Goal: Task Accomplishment & Management: Complete application form

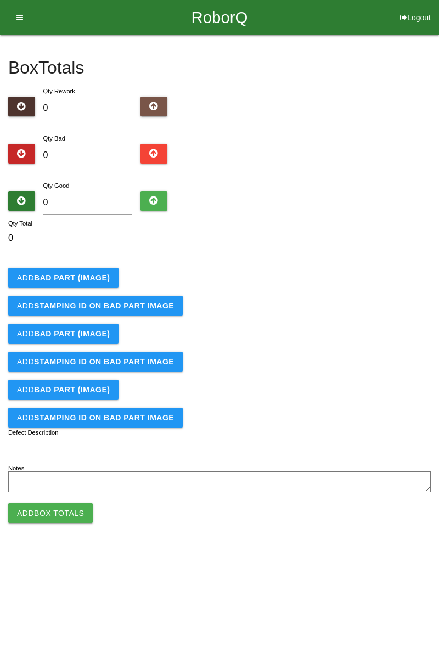
type input "2"
click at [109, 204] on input "0" at bounding box center [87, 203] width 89 height 24
type input "8"
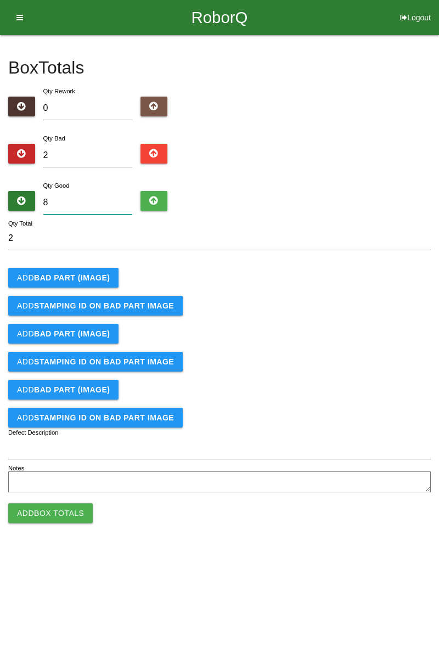
type input "10"
type input "82"
type input "84"
type input "82"
click at [93, 274] on b "BAD PART (IMAGE)" at bounding box center [72, 277] width 76 height 9
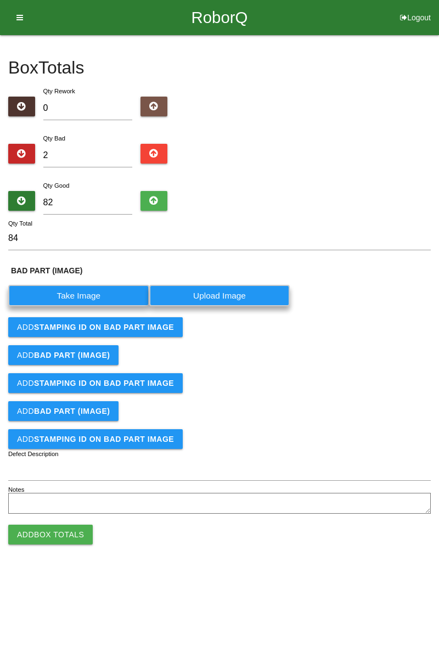
click at [90, 295] on label "Take Image" at bounding box center [78, 295] width 141 height 21
click at [0, 0] on \(IMAGE\) "Take Image" at bounding box center [0, 0] width 0 height 0
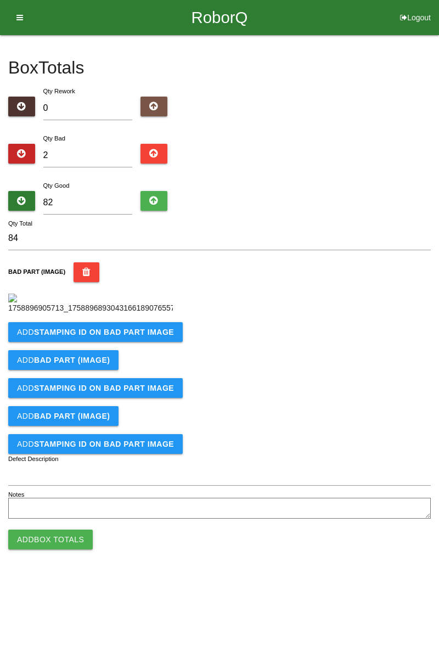
scroll to position [61, 0]
click at [134, 342] on button "Add STAMPING ID on BAD PART Image" at bounding box center [95, 332] width 174 height 20
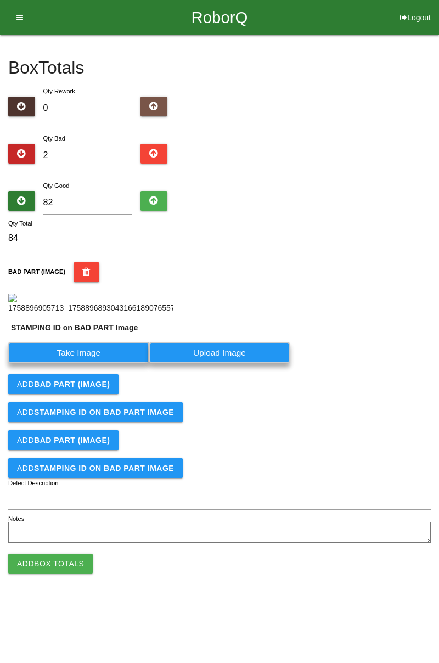
click at [94, 363] on label "Take Image" at bounding box center [78, 352] width 141 height 21
click at [0, 0] on PART "Take Image" at bounding box center [0, 0] width 0 height 0
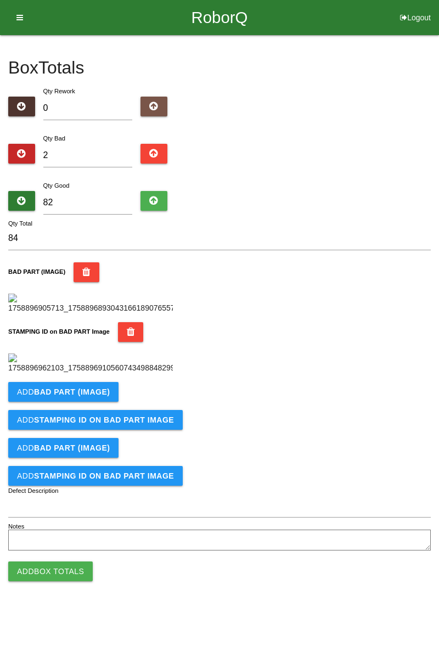
scroll to position [241, 0]
click at [106, 402] on button "Add BAD PART (IMAGE)" at bounding box center [63, 392] width 110 height 20
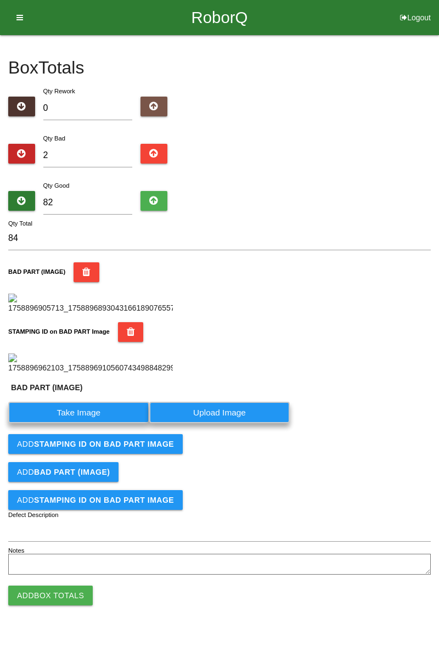
click at [101, 423] on label "Take Image" at bounding box center [78, 412] width 141 height 21
click at [0, 0] on \(IMAGE\) "Take Image" at bounding box center [0, 0] width 0 height 0
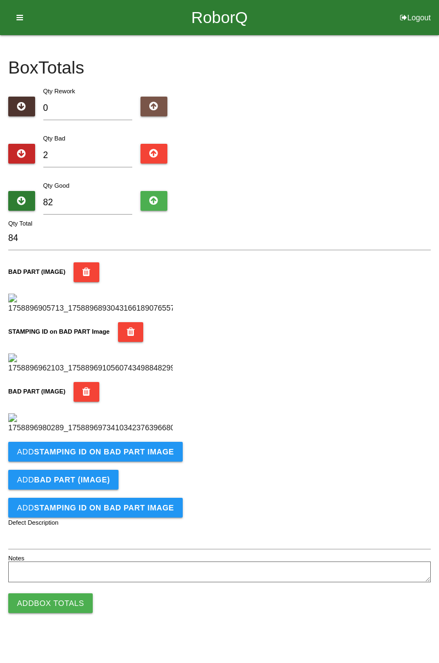
scroll to position [421, 0]
click at [138, 456] on b "STAMPING ID on BAD PART Image" at bounding box center [104, 451] width 140 height 9
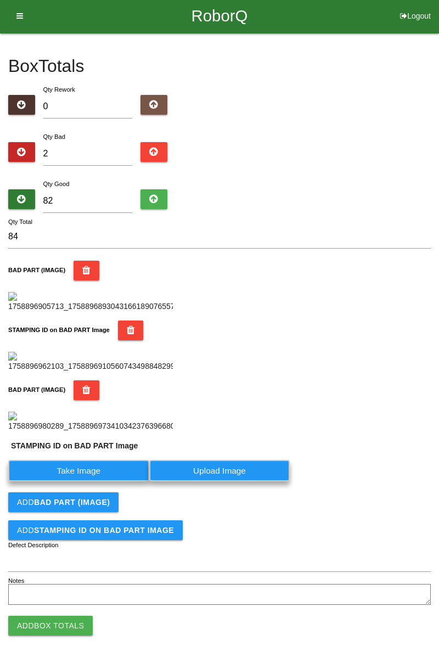
click at [90, 481] on label "Take Image" at bounding box center [78, 470] width 141 height 21
click at [0, 0] on PART "Take Image" at bounding box center [0, 0] width 0 height 0
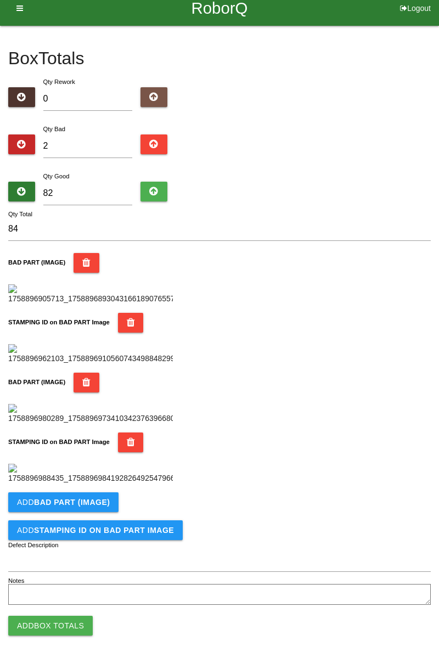
scroll to position [601, 0]
click at [71, 624] on button "Add Box Totals" at bounding box center [50, 626] width 84 height 20
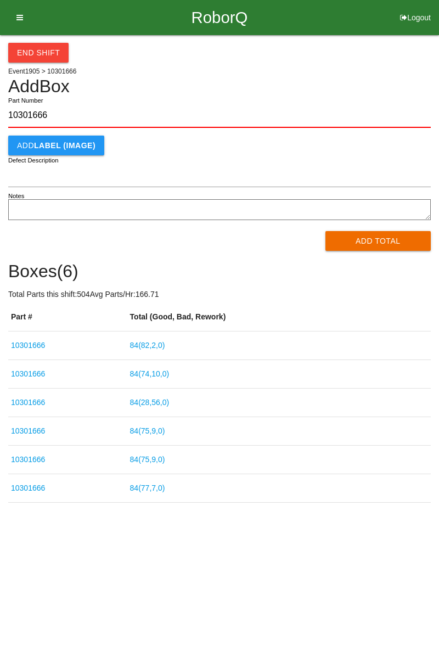
type input "10301666"
click at [391, 239] on button "Add Total" at bounding box center [378, 241] width 106 height 20
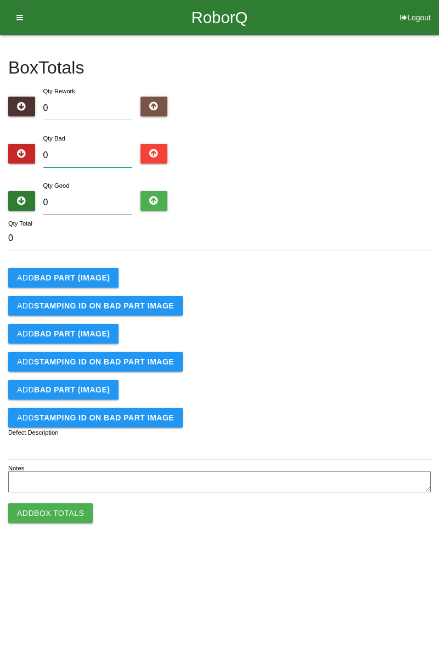
click at [90, 151] on input "0" at bounding box center [87, 156] width 89 height 24
type input "2"
click at [90, 271] on button "Add BAD PART (IMAGE)" at bounding box center [63, 278] width 110 height 20
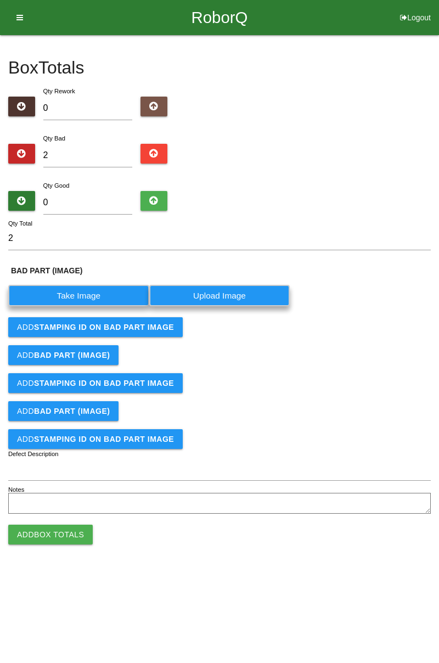
click at [90, 288] on label "Take Image" at bounding box center [78, 295] width 141 height 21
click at [0, 0] on \(IMAGE\) "Take Image" at bounding box center [0, 0] width 0 height 0
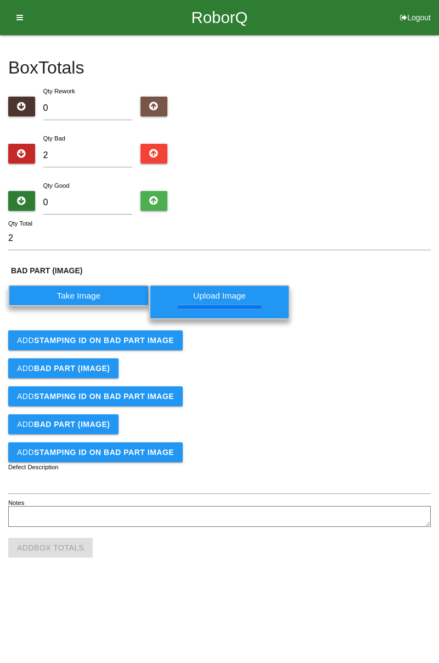
click at [161, 341] on b "STAMPING ID on BAD PART Image" at bounding box center [104, 340] width 140 height 9
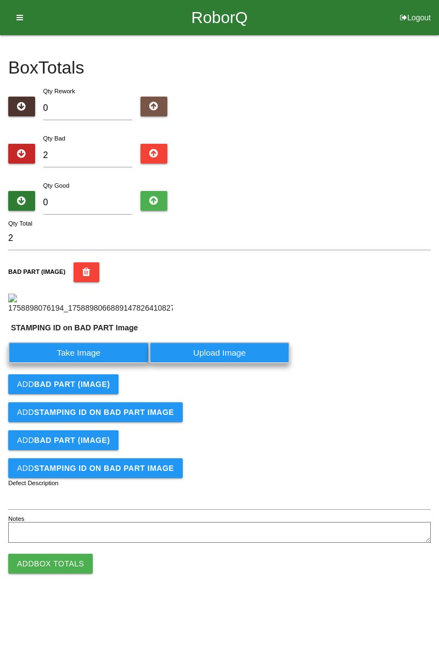
click at [111, 363] on label "Take Image" at bounding box center [78, 352] width 141 height 21
click at [0, 0] on PART "Take Image" at bounding box center [0, 0] width 0 height 0
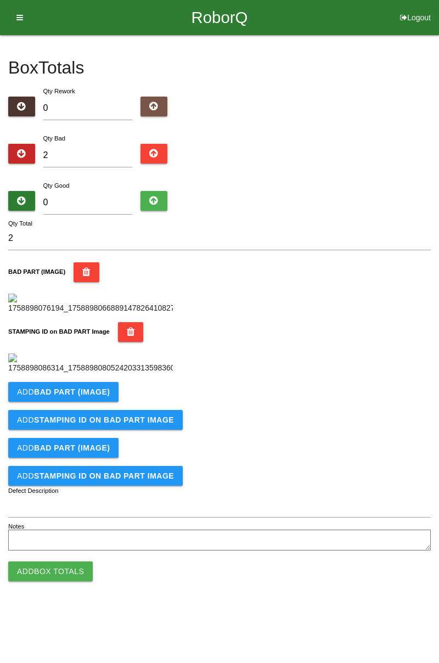
scroll to position [241, 0]
click at [110, 402] on button "Add BAD PART (IMAGE)" at bounding box center [63, 392] width 110 height 20
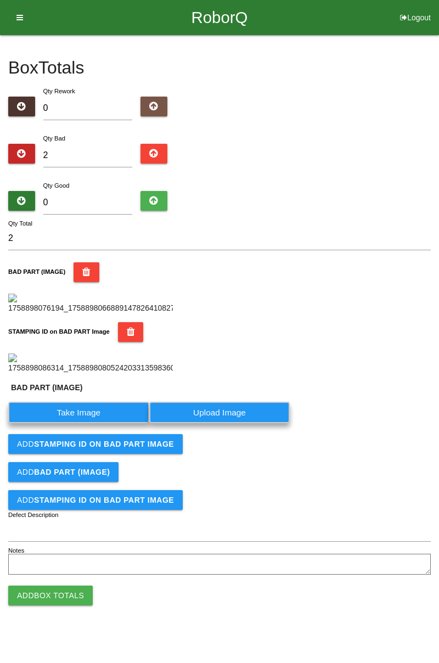
click at [97, 423] on label "Take Image" at bounding box center [78, 412] width 141 height 21
click at [0, 0] on \(IMAGE\) "Take Image" at bounding box center [0, 0] width 0 height 0
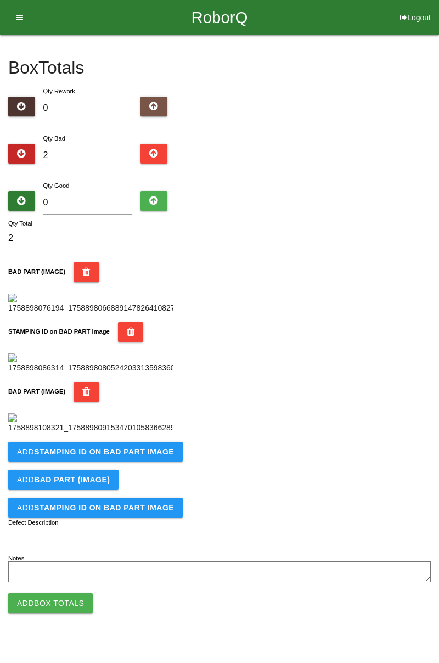
scroll to position [421, 0]
click at [153, 461] on button "Add STAMPING ID on BAD PART Image" at bounding box center [95, 452] width 174 height 20
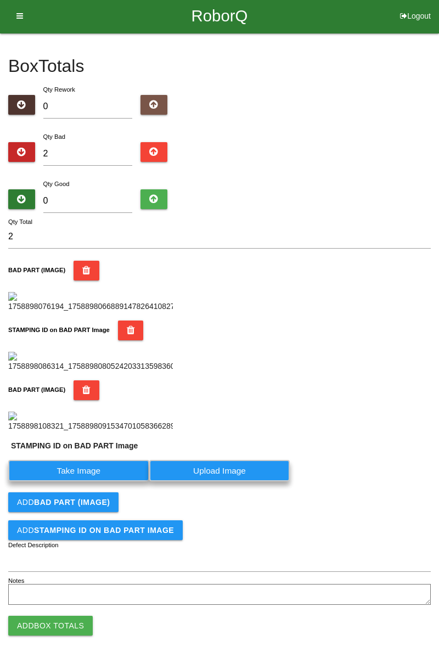
click at [100, 481] on label "Take Image" at bounding box center [78, 470] width 141 height 21
click at [0, 0] on PART "Take Image" at bounding box center [0, 0] width 0 height 0
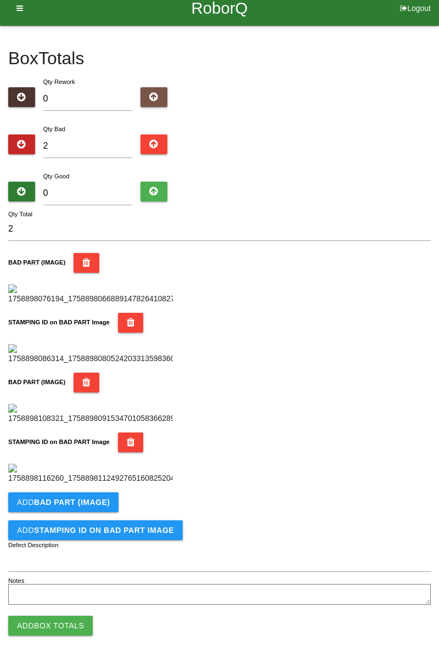
scroll to position [0, 0]
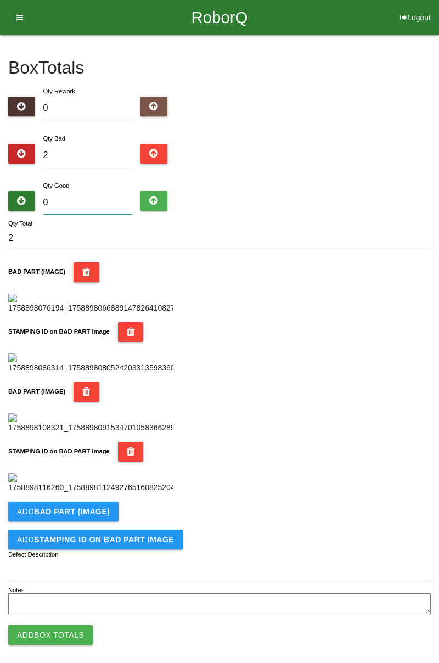
click at [100, 199] on input "0" at bounding box center [87, 203] width 89 height 24
type input "8"
type input "10"
type input "82"
type input "84"
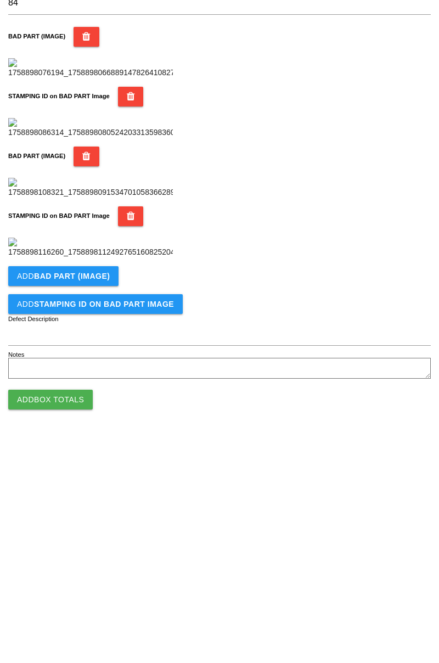
scroll to position [601, 0]
type input "82"
click at [76, 632] on button "Add Box Totals" at bounding box center [50, 626] width 84 height 20
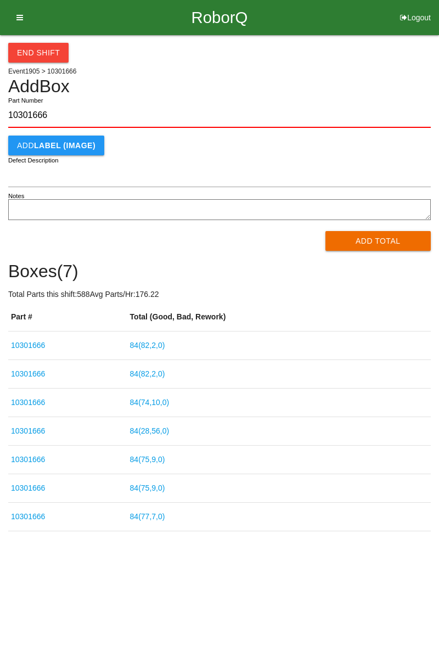
type input "10301666"
click at [388, 240] on button "Add Total" at bounding box center [378, 241] width 106 height 20
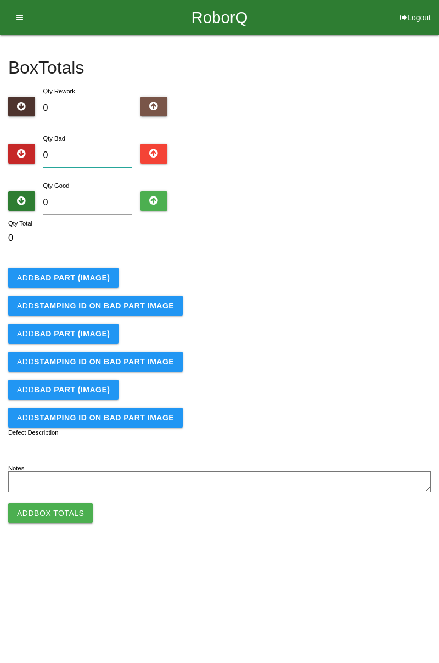
click at [81, 154] on input "0" at bounding box center [87, 156] width 89 height 24
click at [92, 154] on input "0" at bounding box center [87, 156] width 89 height 24
type input "5"
click at [93, 275] on b "BAD PART (IMAGE)" at bounding box center [72, 277] width 76 height 9
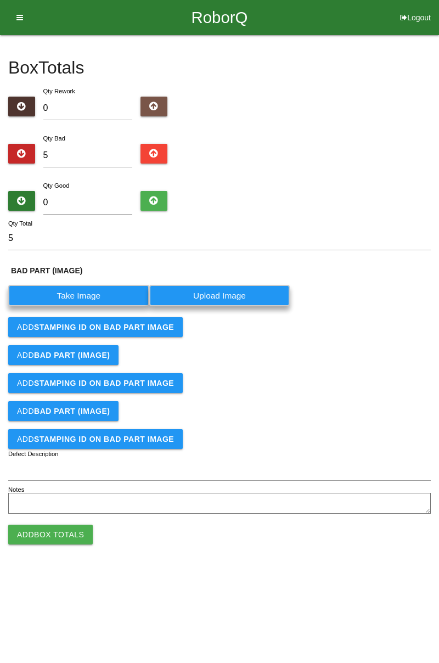
click at [88, 293] on label "Take Image" at bounding box center [78, 295] width 141 height 21
click at [0, 0] on \(IMAGE\) "Take Image" at bounding box center [0, 0] width 0 height 0
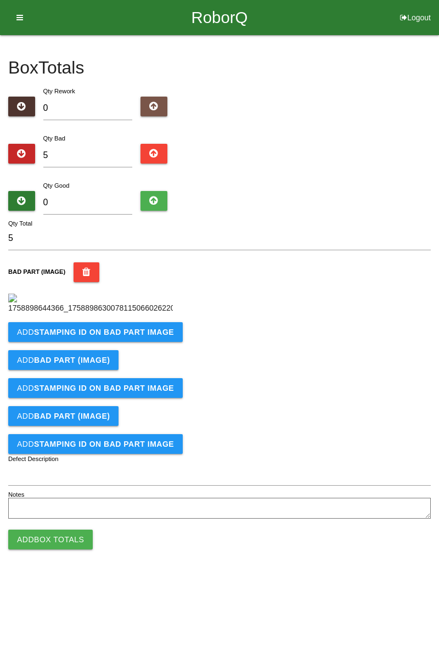
click at [157, 336] on b "STAMPING ID on BAD PART Image" at bounding box center [104, 332] width 140 height 9
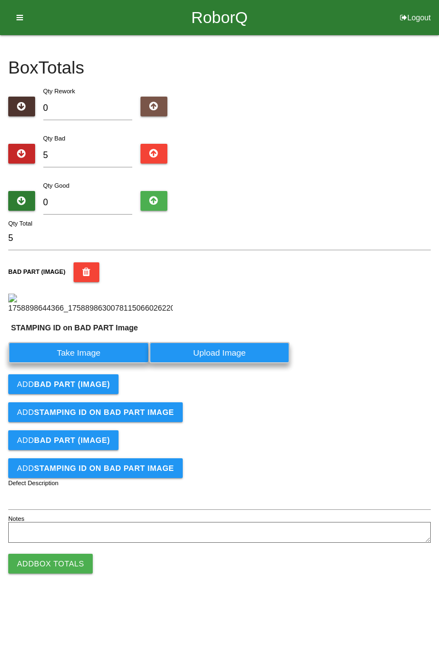
click at [106, 363] on label "Take Image" at bounding box center [78, 352] width 141 height 21
click at [0, 0] on PART "Take Image" at bounding box center [0, 0] width 0 height 0
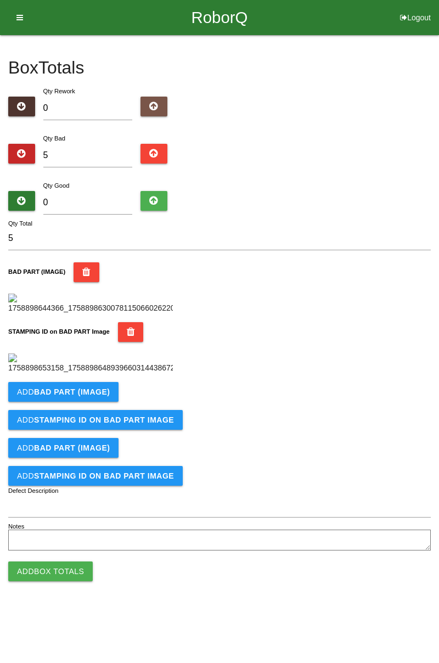
scroll to position [241, 0]
click at [93, 402] on button "Add BAD PART (IMAGE)" at bounding box center [63, 392] width 110 height 20
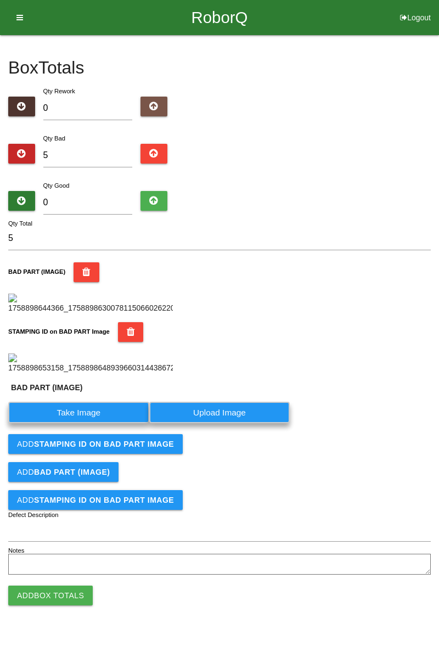
click at [89, 423] on label "Take Image" at bounding box center [78, 412] width 141 height 21
click at [0, 0] on \(IMAGE\) "Take Image" at bounding box center [0, 0] width 0 height 0
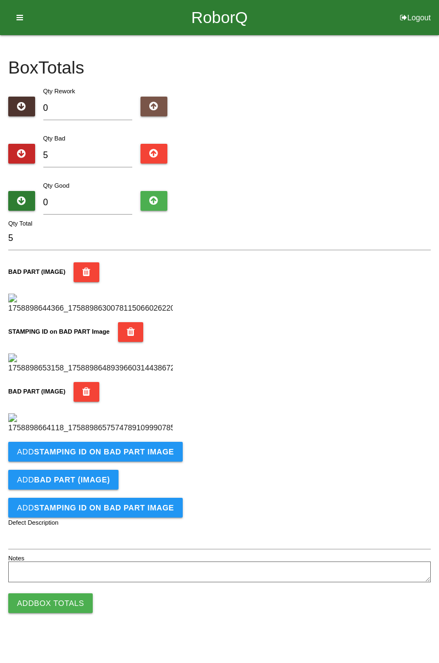
scroll to position [421, 0]
click at [144, 456] on b "STAMPING ID on BAD PART Image" at bounding box center [104, 451] width 140 height 9
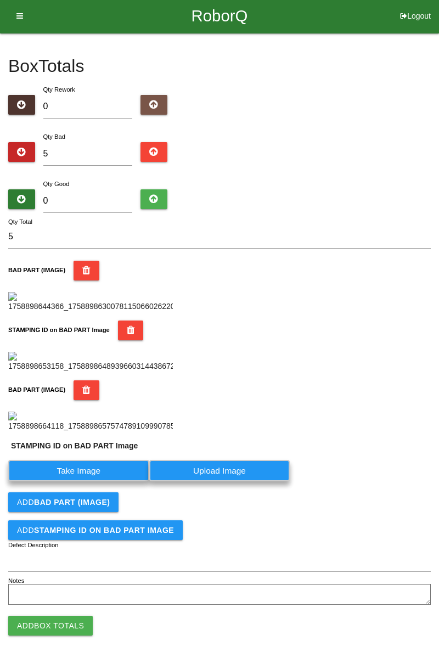
click at [105, 481] on label "Take Image" at bounding box center [78, 470] width 141 height 21
click at [0, 0] on PART "Take Image" at bounding box center [0, 0] width 0 height 0
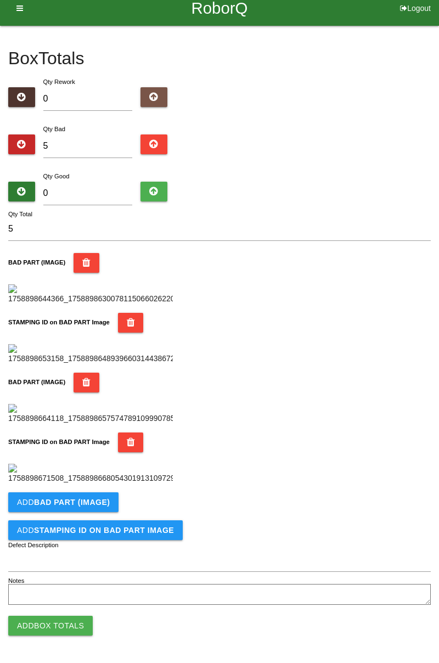
scroll to position [601, 0]
click at [104, 501] on b "BAD PART (IMAGE)" at bounding box center [72, 502] width 76 height 9
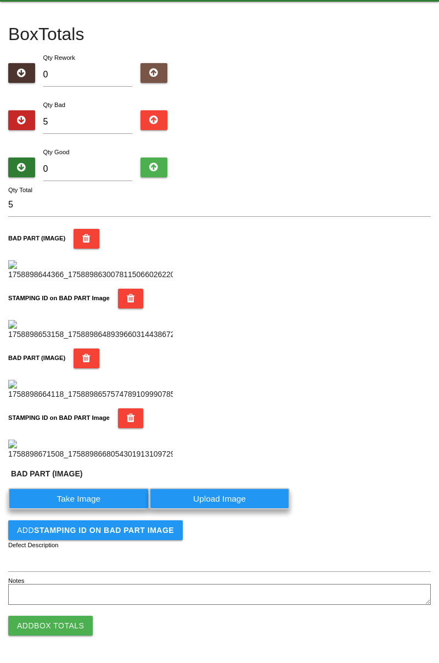
click at [88, 509] on label "Take Image" at bounding box center [78, 498] width 141 height 21
click at [0, 0] on \(IMAGE\) "Take Image" at bounding box center [0, 0] width 0 height 0
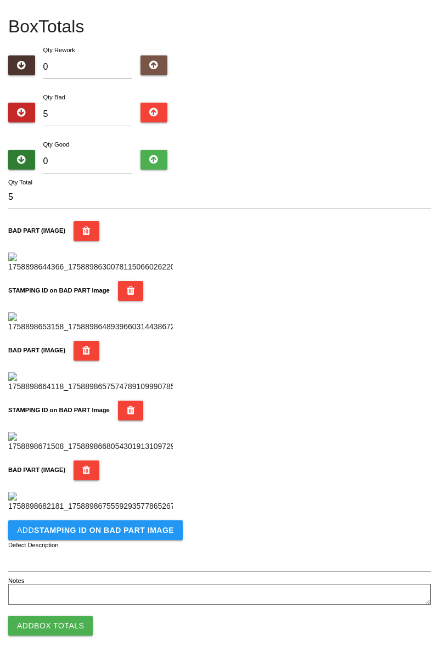
scroll to position [781, 0]
click at [153, 536] on button "Add STAMPING ID on BAD PART Image" at bounding box center [95, 530] width 174 height 20
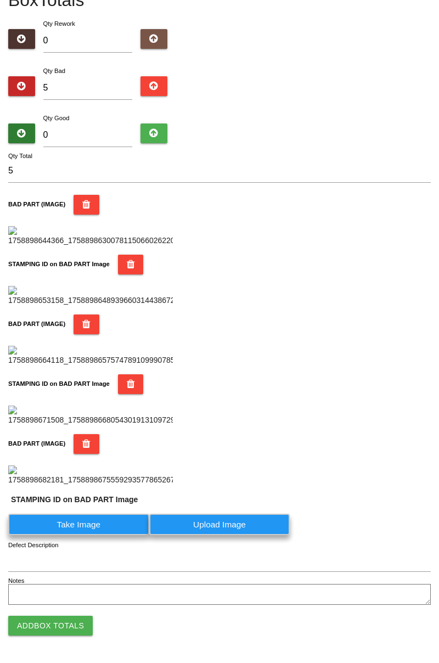
click at [88, 535] on label "Take Image" at bounding box center [78, 524] width 141 height 21
click at [0, 0] on PART "Take Image" at bounding box center [0, 0] width 0 height 0
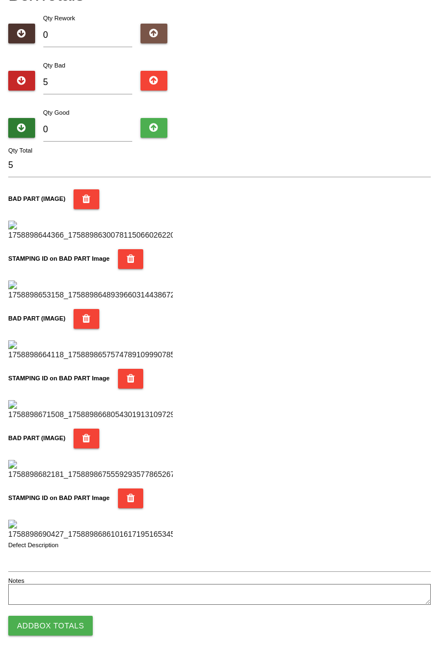
scroll to position [0, 0]
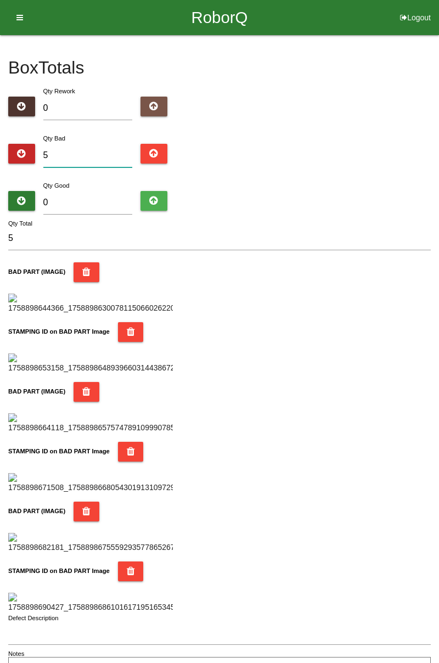
click at [108, 152] on input "5" at bounding box center [87, 156] width 89 height 24
type input "0"
type input "8"
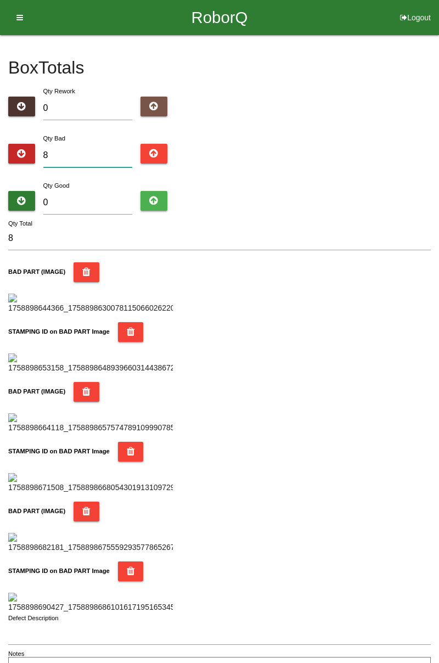
type input "0"
type input "1"
type input "14"
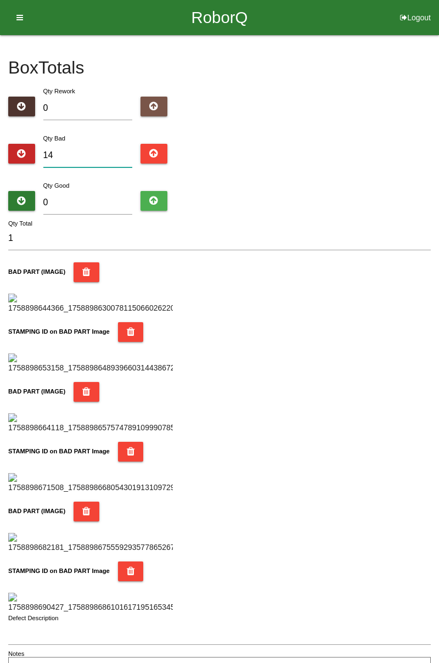
type input "14"
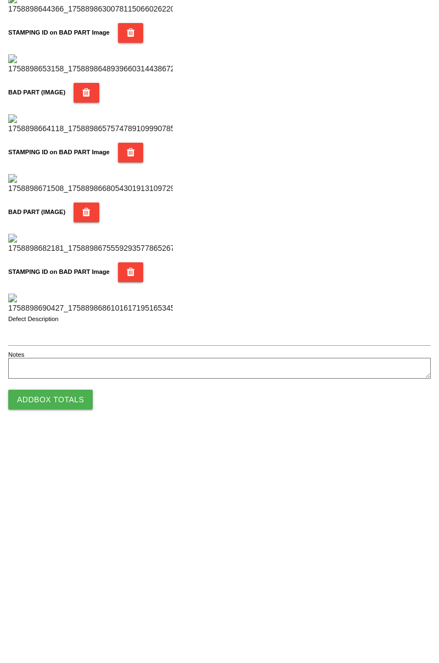
scroll to position [961, 0]
type input "14"
click at [75, 623] on button "Add Box Totals" at bounding box center [50, 626] width 84 height 20
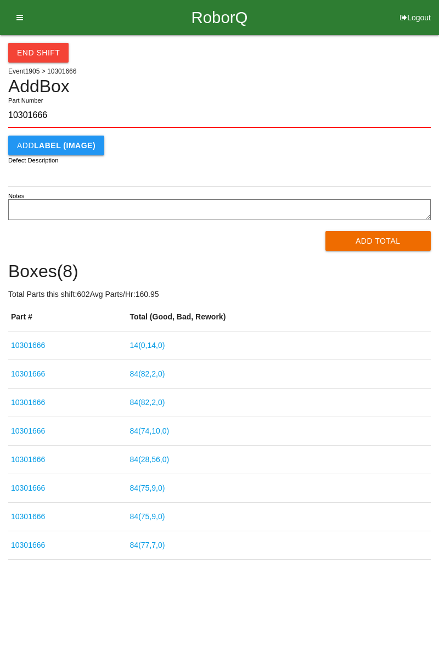
type input "10301666"
click at [390, 248] on button "Add Total" at bounding box center [378, 241] width 106 height 20
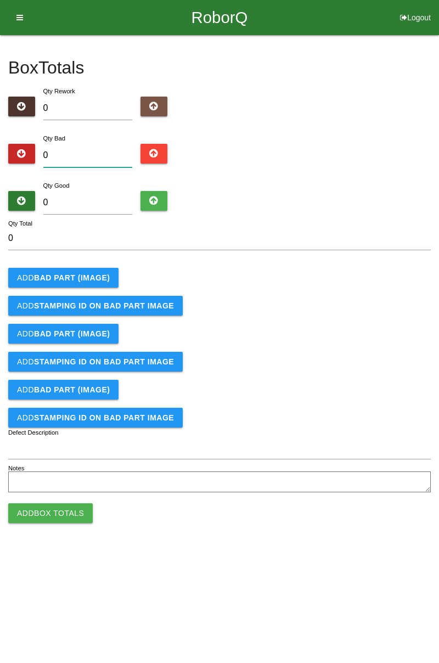
click at [75, 157] on input "0" at bounding box center [87, 156] width 89 height 24
click at [92, 150] on input "0" at bounding box center [87, 156] width 89 height 24
type input "4"
click at [94, 280] on b "BAD PART (IMAGE)" at bounding box center [72, 277] width 76 height 9
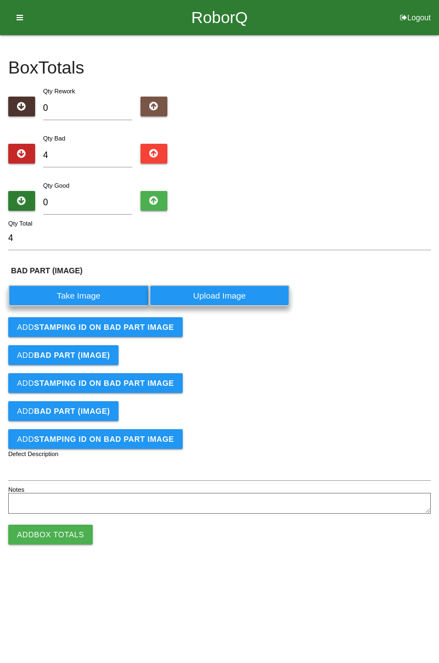
click at [90, 294] on label "Take Image" at bounding box center [78, 295] width 141 height 21
click at [0, 0] on \(IMAGE\) "Take Image" at bounding box center [0, 0] width 0 height 0
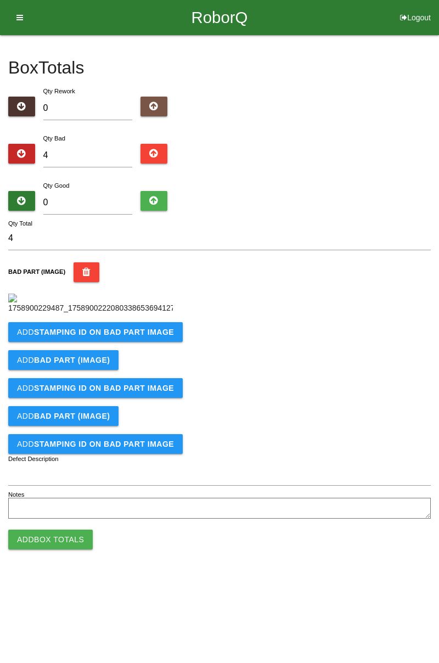
click at [145, 336] on b "STAMPING ID on BAD PART Image" at bounding box center [104, 332] width 140 height 9
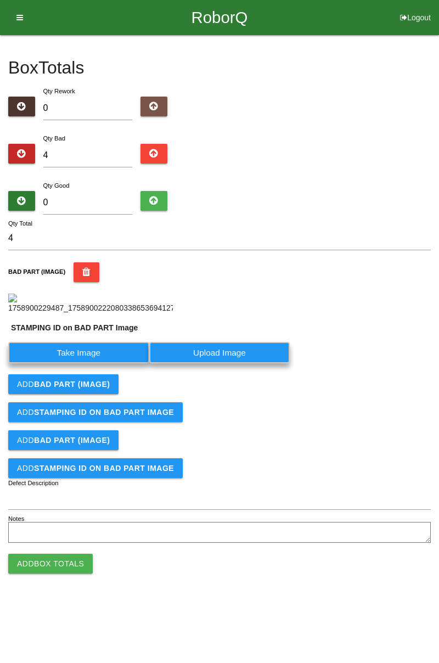
click at [106, 363] on label "Take Image" at bounding box center [78, 352] width 141 height 21
click at [0, 0] on PART "Take Image" at bounding box center [0, 0] width 0 height 0
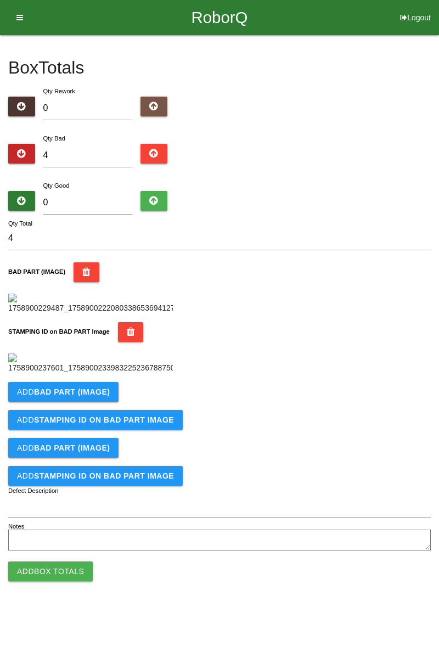
scroll to position [241, 0]
click at [94, 396] on b "BAD PART (IMAGE)" at bounding box center [72, 391] width 76 height 9
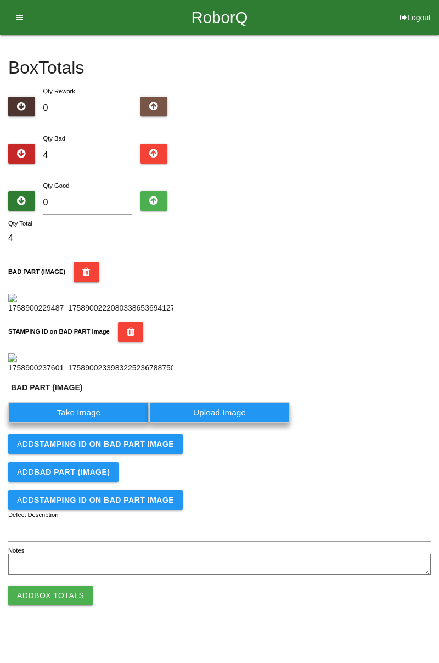
click at [91, 423] on label "Take Image" at bounding box center [78, 412] width 141 height 21
click at [0, 0] on \(IMAGE\) "Take Image" at bounding box center [0, 0] width 0 height 0
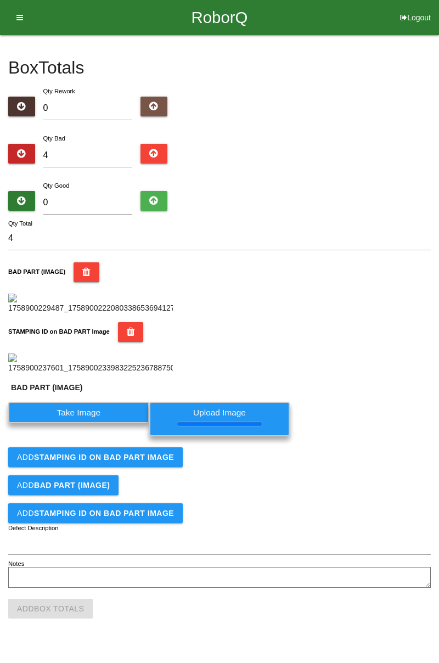
scroll to position [279, 0]
click at [157, 467] on button "Add STAMPING ID on BAD PART Image" at bounding box center [95, 457] width 174 height 20
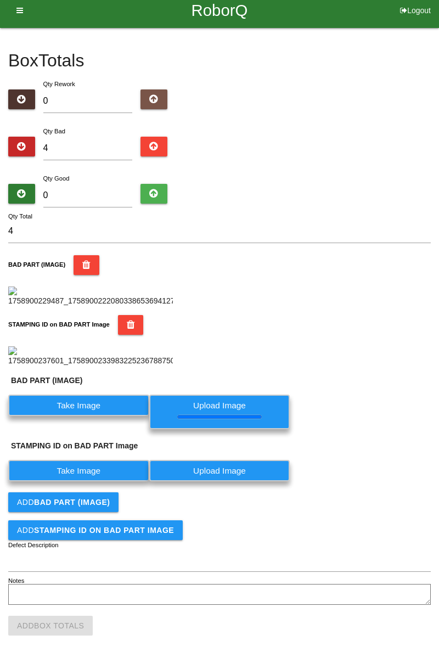
click at [109, 481] on label "Take Image" at bounding box center [78, 470] width 141 height 21
click at [0, 0] on PART "Take Image" at bounding box center [0, 0] width 0 height 0
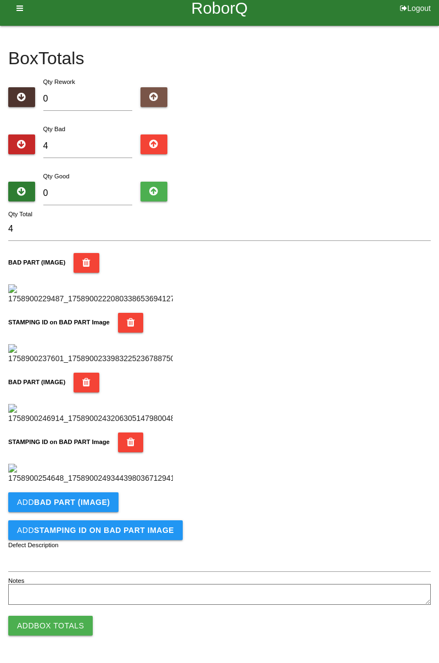
scroll to position [601, 0]
click at [107, 501] on button "Add BAD PART (IMAGE)" at bounding box center [63, 502] width 110 height 20
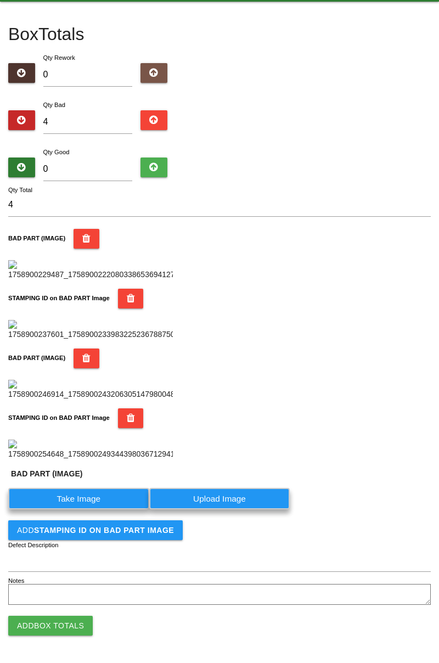
click at [91, 509] on label "Take Image" at bounding box center [78, 498] width 141 height 21
click at [0, 0] on \(IMAGE\) "Take Image" at bounding box center [0, 0] width 0 height 0
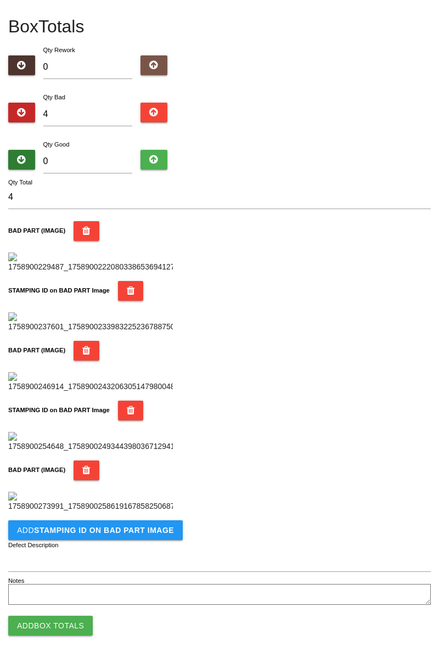
scroll to position [781, 0]
click at [144, 534] on button "Add STAMPING ID on BAD PART Image" at bounding box center [95, 530] width 174 height 20
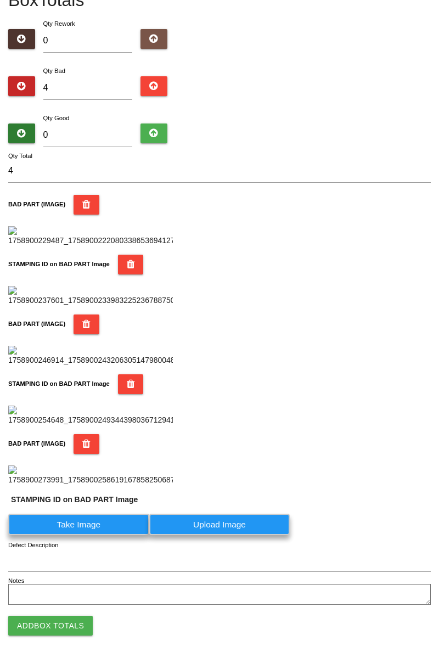
scroll to position [808, 0]
click at [109, 527] on label "Take Image" at bounding box center [78, 524] width 141 height 21
click at [0, 0] on PART "Take Image" at bounding box center [0, 0] width 0 height 0
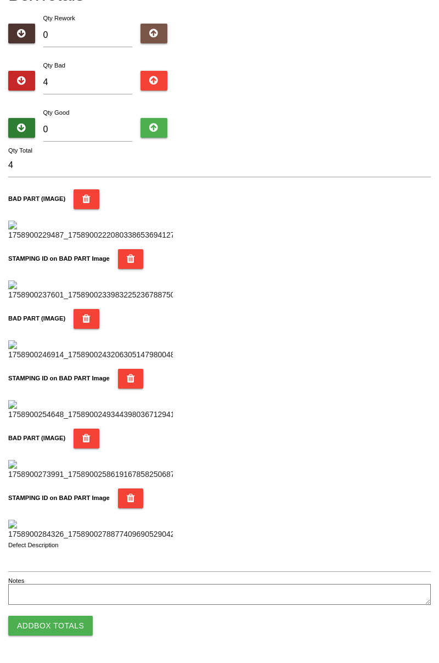
scroll to position [0, 0]
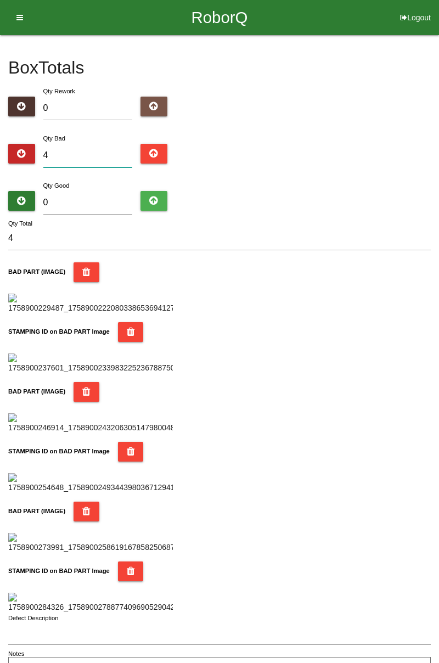
click at [117, 150] on input "4" at bounding box center [87, 156] width 89 height 24
click at [105, 137] on div "Qty Bad 4" at bounding box center [88, 152] width 106 height 40
click at [97, 144] on input "4" at bounding box center [87, 156] width 89 height 24
type input "0"
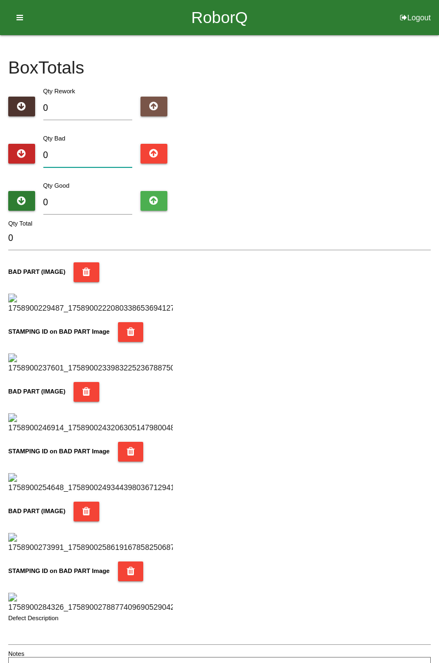
type input "5"
type input "0"
type input "7"
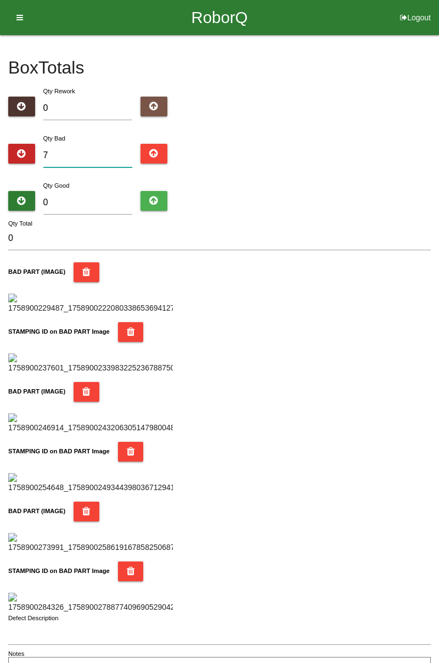
type input "7"
click at [100, 199] on input "0" at bounding box center [87, 203] width 89 height 24
type input "7"
type input "14"
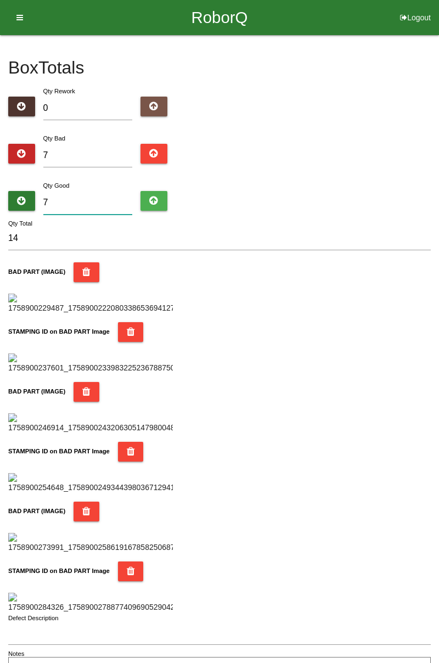
type input "77"
type input "84"
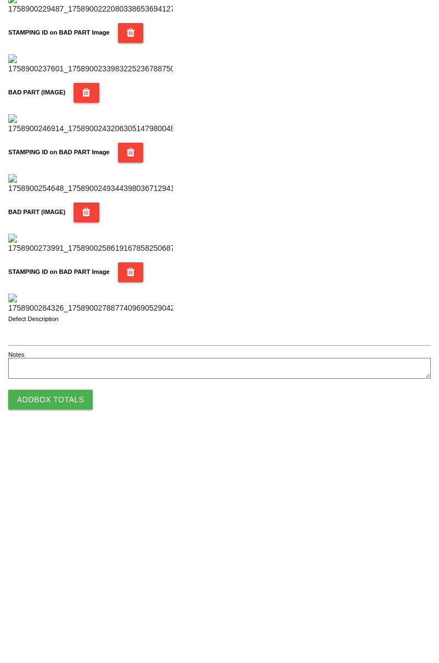
type input "77"
click at [65, 622] on button "Add Box Totals" at bounding box center [50, 626] width 84 height 20
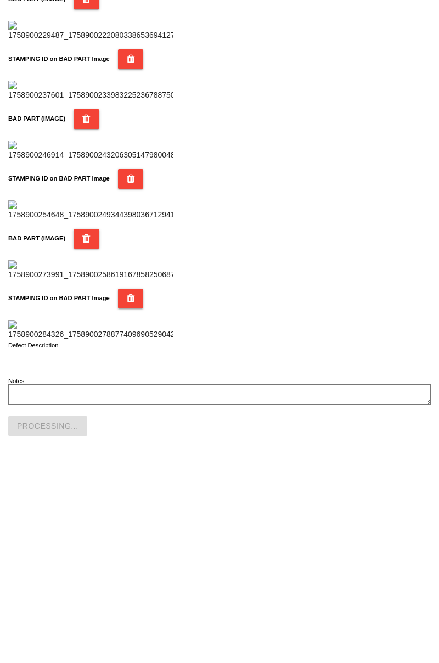
scroll to position [961, 0]
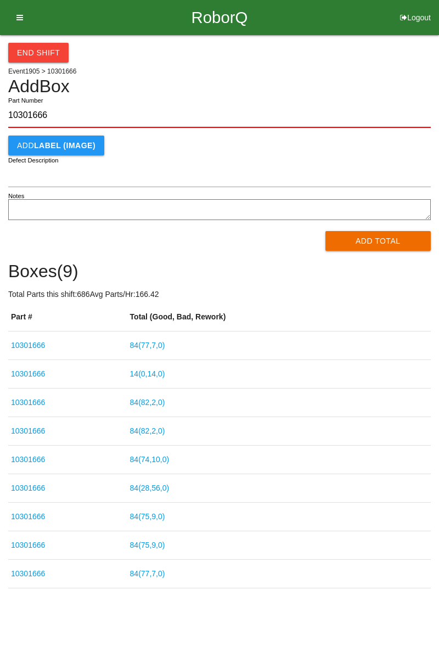
type input "10301666"
click at [371, 249] on button "Add Total" at bounding box center [378, 241] width 106 height 20
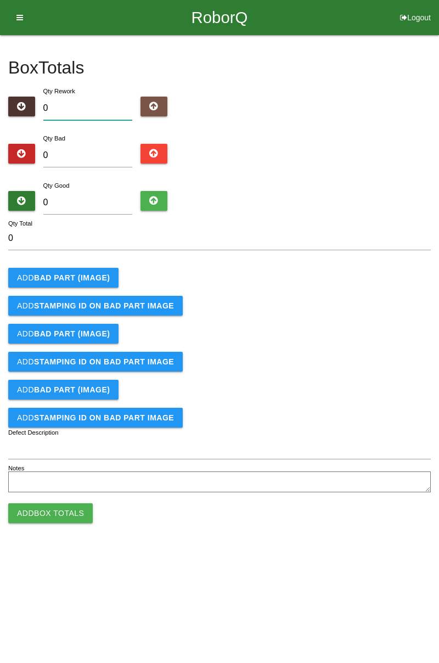
click at [81, 119] on input "0" at bounding box center [87, 109] width 89 height 24
click at [85, 138] on div "Qty Bad 0" at bounding box center [88, 152] width 106 height 40
click at [84, 153] on input "0" at bounding box center [87, 156] width 89 height 24
type input "1"
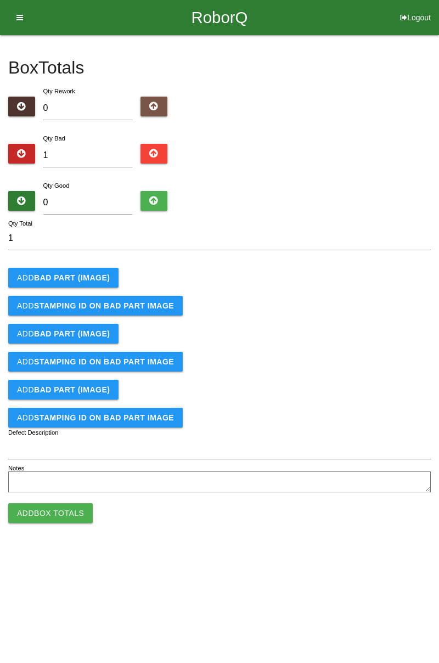
click at [84, 277] on b "BAD PART (IMAGE)" at bounding box center [72, 277] width 76 height 9
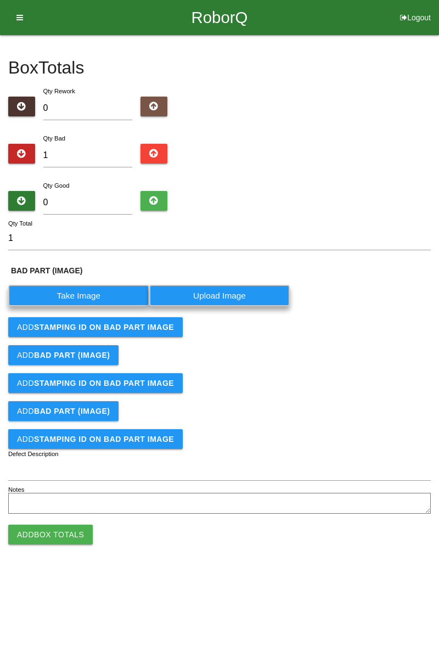
click at [90, 294] on label "Take Image" at bounding box center [78, 295] width 141 height 21
click at [0, 0] on \(IMAGE\) "Take Image" at bounding box center [0, 0] width 0 height 0
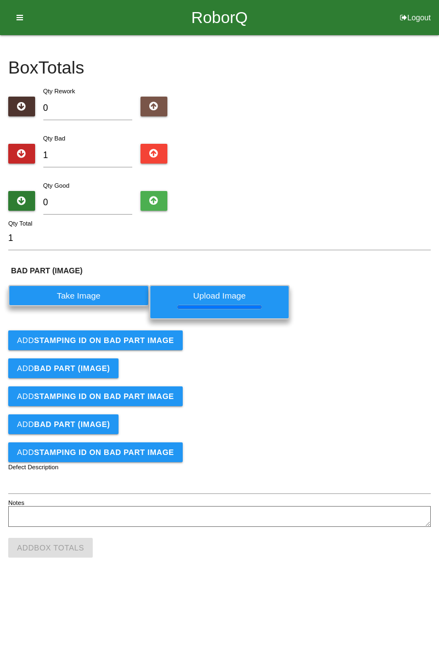
click at [131, 342] on b "STAMPING ID on BAD PART Image" at bounding box center [104, 340] width 140 height 9
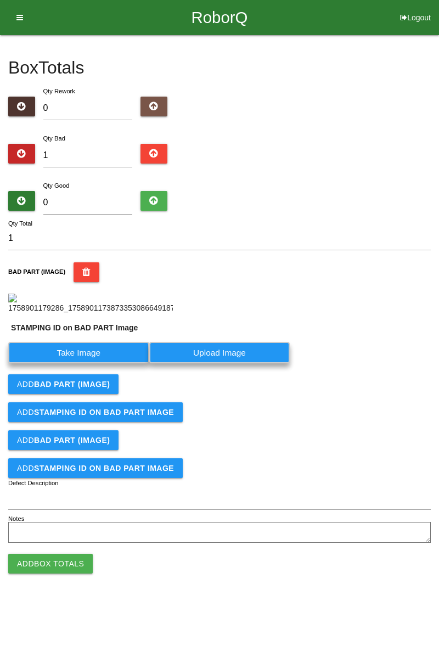
click at [110, 363] on label "Take Image" at bounding box center [78, 352] width 141 height 21
click at [0, 0] on PART "Take Image" at bounding box center [0, 0] width 0 height 0
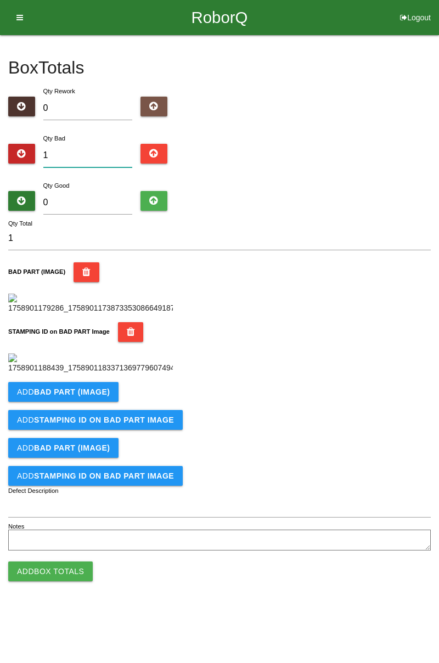
click at [81, 151] on input "1" at bounding box center [87, 156] width 89 height 24
type input "0"
type input "2"
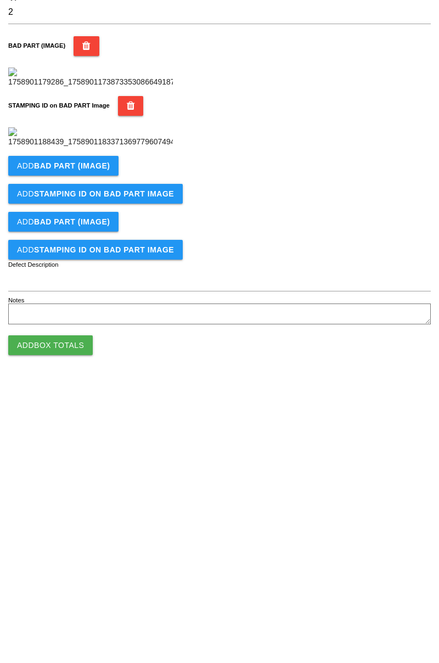
type input "2"
click at [100, 396] on b "BAD PART (IMAGE)" at bounding box center [72, 391] width 76 height 9
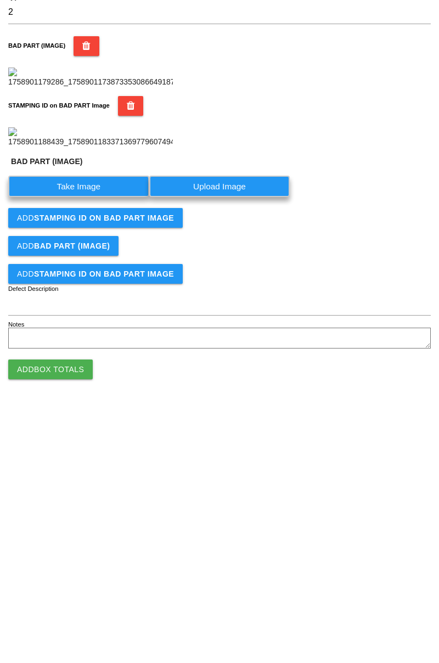
scroll to position [214, 0]
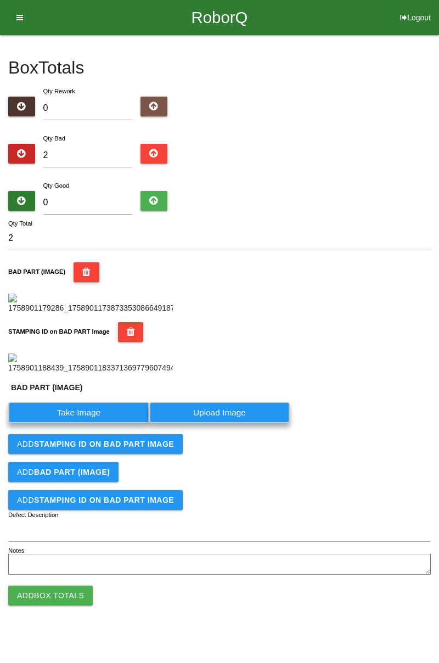
click at [87, 423] on label "Take Image" at bounding box center [78, 412] width 141 height 21
click at [0, 0] on \(IMAGE\) "Take Image" at bounding box center [0, 0] width 0 height 0
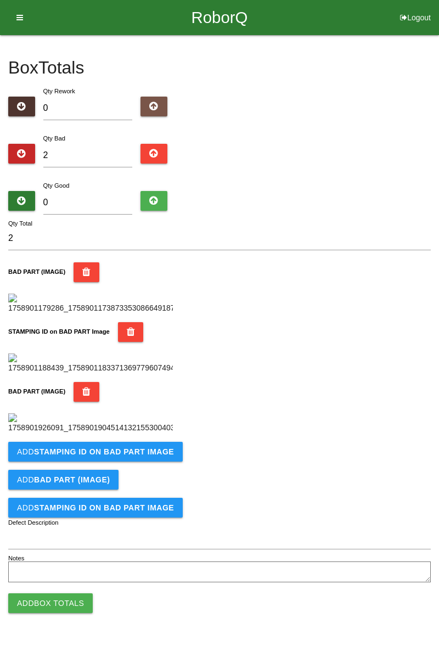
scroll to position [421, 0]
click at [157, 456] on b "STAMPING ID on BAD PART Image" at bounding box center [104, 451] width 140 height 9
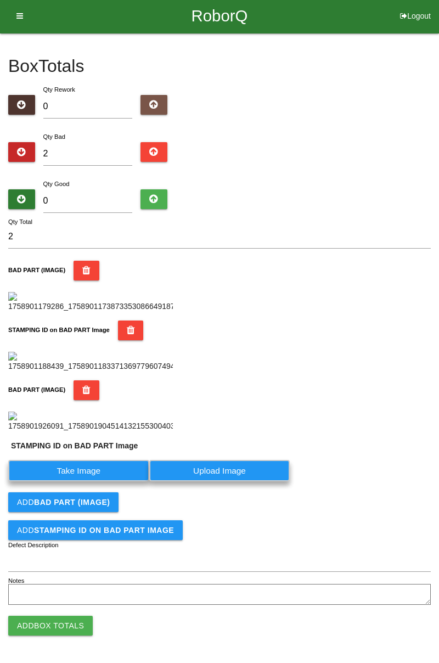
click at [98, 481] on label "Take Image" at bounding box center [78, 470] width 141 height 21
click at [0, 0] on PART "Take Image" at bounding box center [0, 0] width 0 height 0
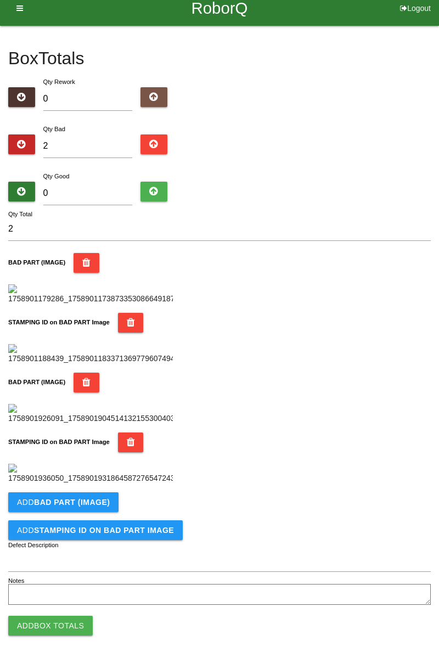
scroll to position [0, 0]
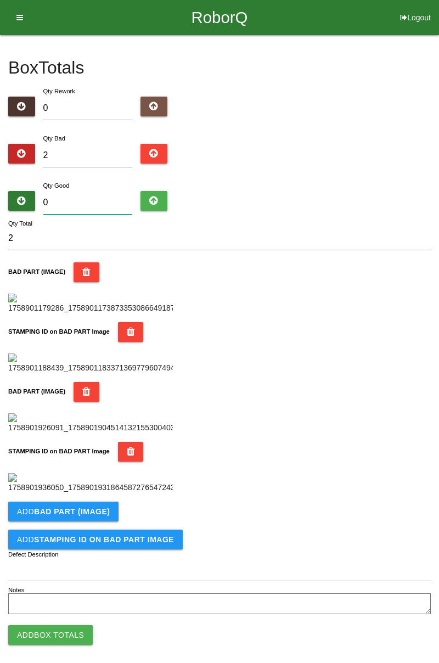
click at [103, 200] on input "0" at bounding box center [87, 203] width 89 height 24
type input "8"
type input "10"
type input "82"
type input "84"
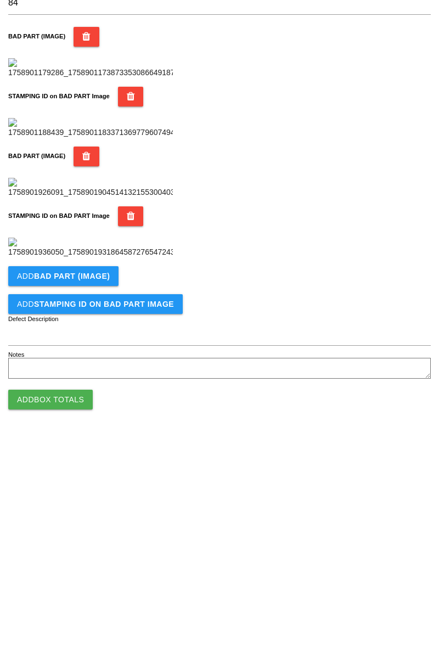
scroll to position [601, 0]
type input "82"
click at [72, 625] on button "Add Box Totals" at bounding box center [50, 626] width 84 height 20
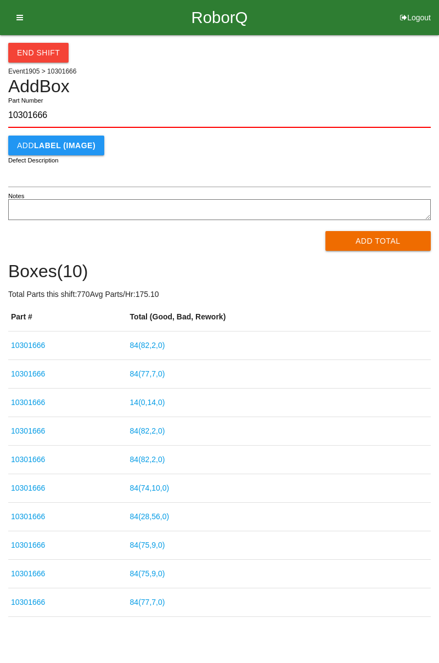
type input "10301666"
click at [391, 236] on button "Add Total" at bounding box center [378, 241] width 106 height 20
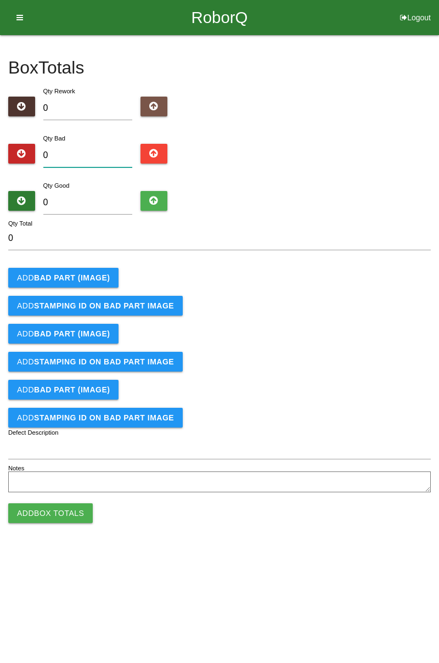
click at [99, 151] on input "0" at bounding box center [87, 156] width 89 height 24
